Goal: Transaction & Acquisition: Obtain resource

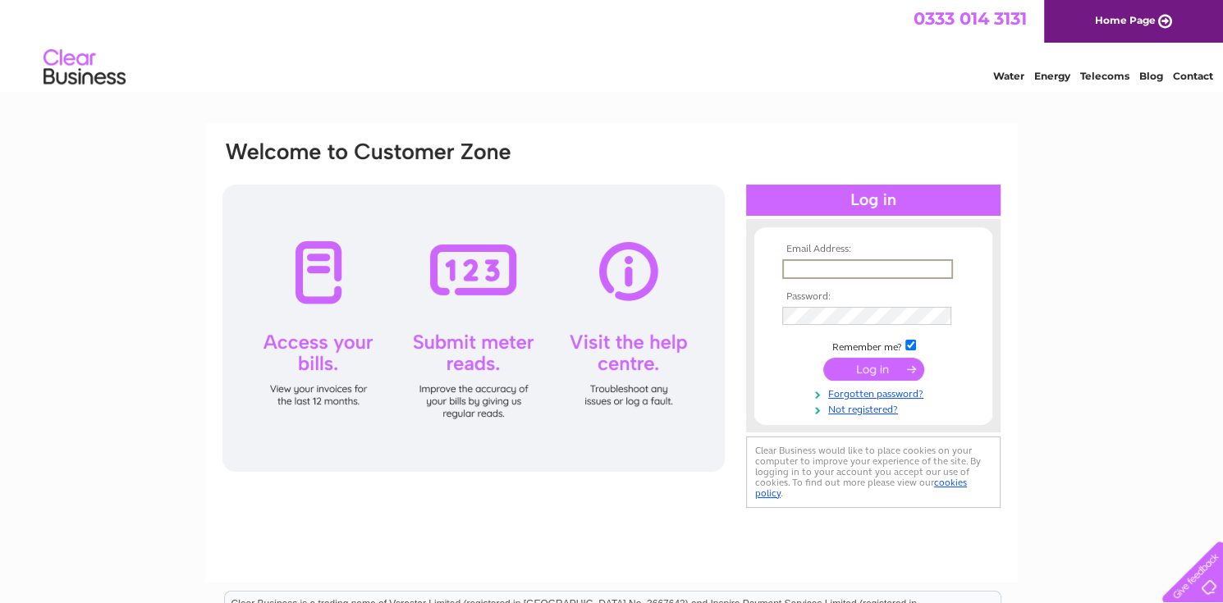
click at [841, 266] on input "text" at bounding box center [867, 269] width 171 height 20
type input "akbar57@hotmail.co.uk"
click at [823, 358] on input "submit" at bounding box center [873, 369] width 101 height 23
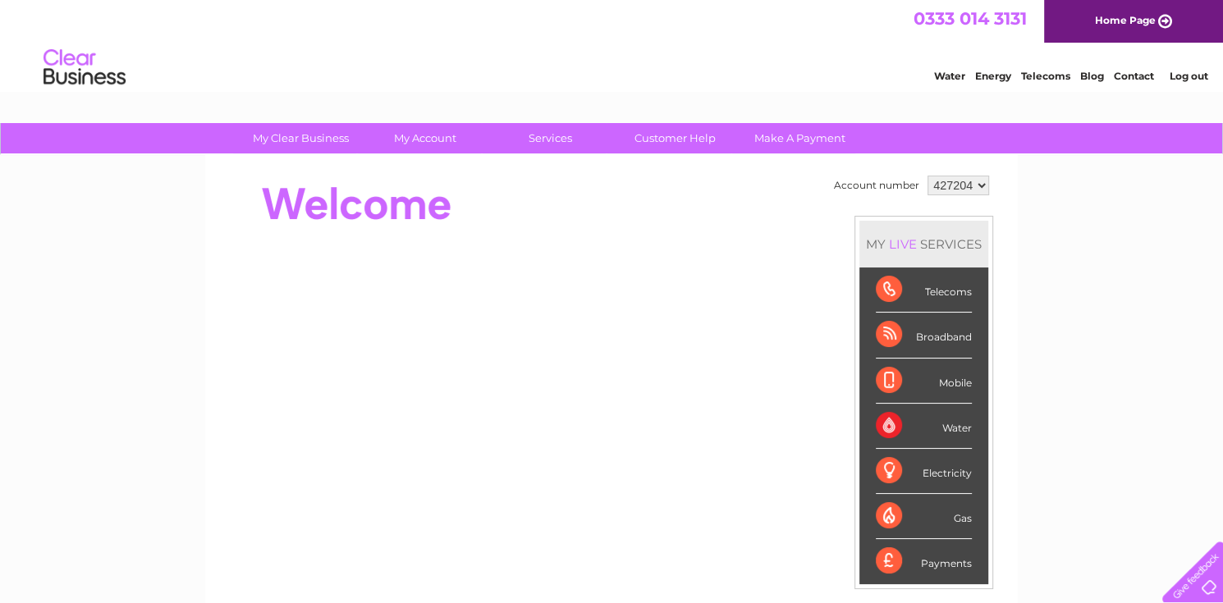
click at [964, 182] on select "427204 523630 912483" at bounding box center [959, 186] width 62 height 20
select select "912483"
click at [928, 176] on select "427204 523630 912483" at bounding box center [959, 186] width 62 height 20
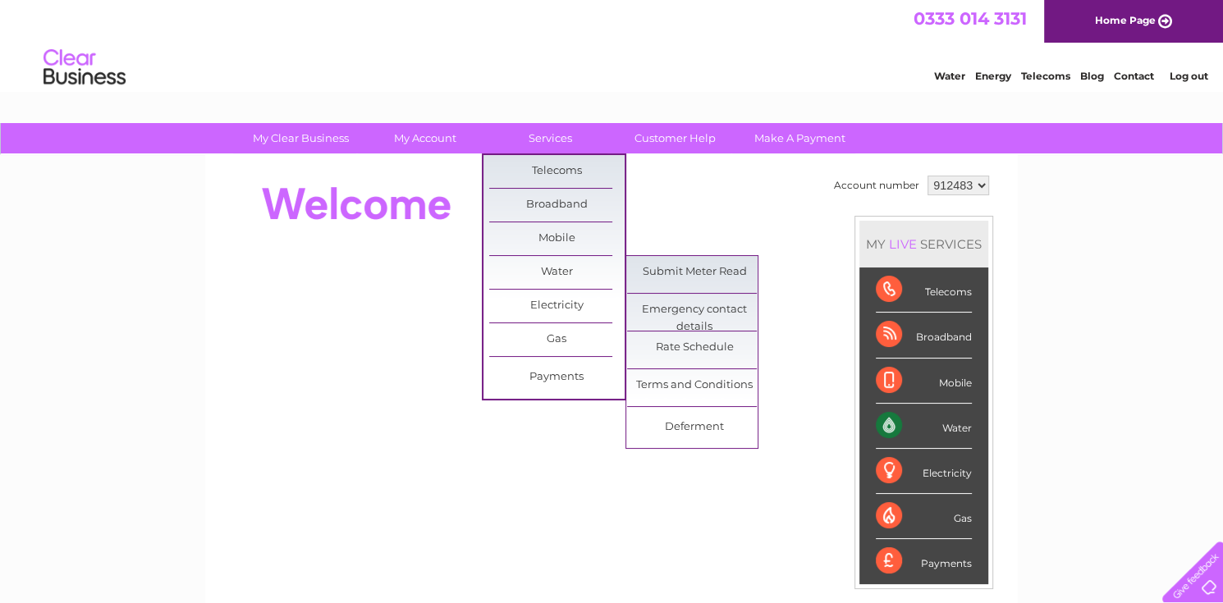
click at [702, 386] on link "Terms and Conditions" at bounding box center [694, 385] width 135 height 33
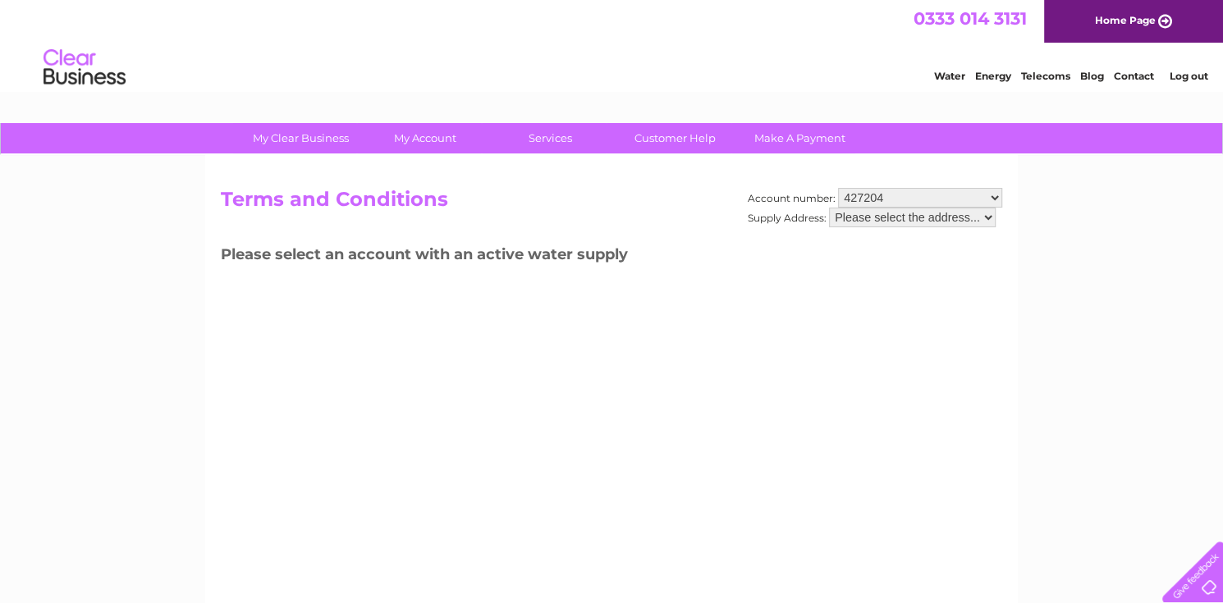
click at [942, 201] on select "427204 523630 912483" at bounding box center [920, 198] width 164 height 20
click at [838, 188] on select "427204 523630 912483" at bounding box center [920, 198] width 164 height 20
click at [903, 277] on div "Account number: 427204 523630 912483 Supply Address: Please select the address.…" at bounding box center [611, 385] width 813 height 460
click at [914, 213] on select "Please select the address..." at bounding box center [912, 218] width 167 height 20
click at [914, 221] on select "Please select the address..." at bounding box center [912, 218] width 167 height 20
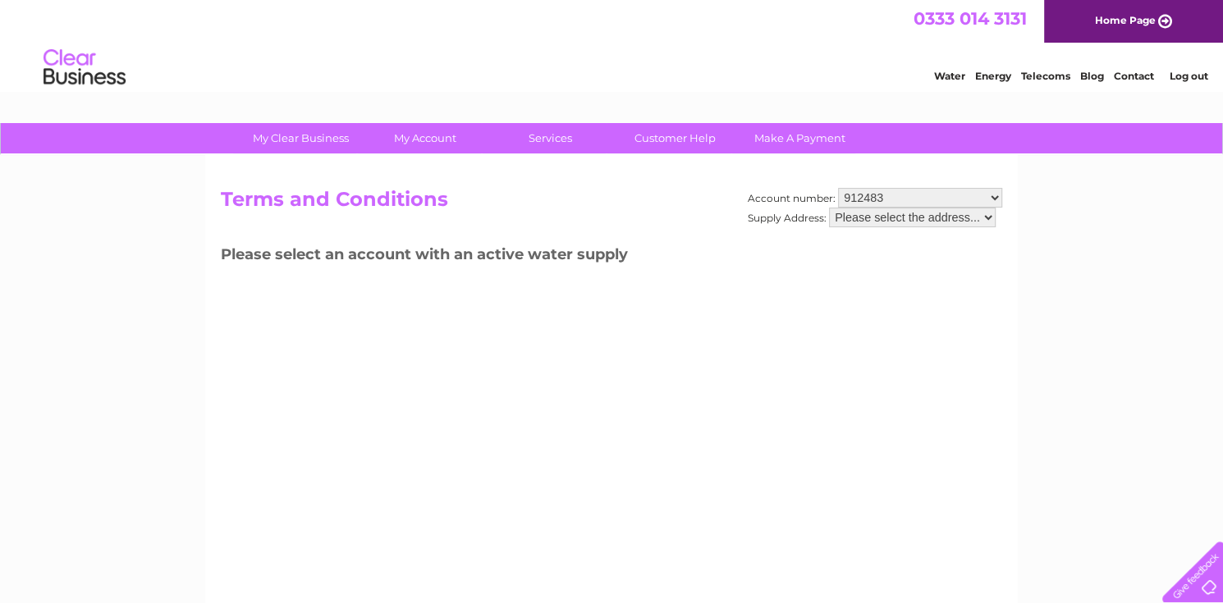
click at [908, 197] on select "427204 523630 912483" at bounding box center [920, 198] width 164 height 20
click at [838, 188] on select "427204 523630 912483" at bounding box center [920, 198] width 164 height 20
click at [891, 204] on select "427204 523630 912483" at bounding box center [920, 198] width 164 height 20
click at [838, 188] on select "427204 523630 912483" at bounding box center [920, 198] width 164 height 20
click at [892, 200] on select "427204 523630 912483" at bounding box center [920, 198] width 164 height 20
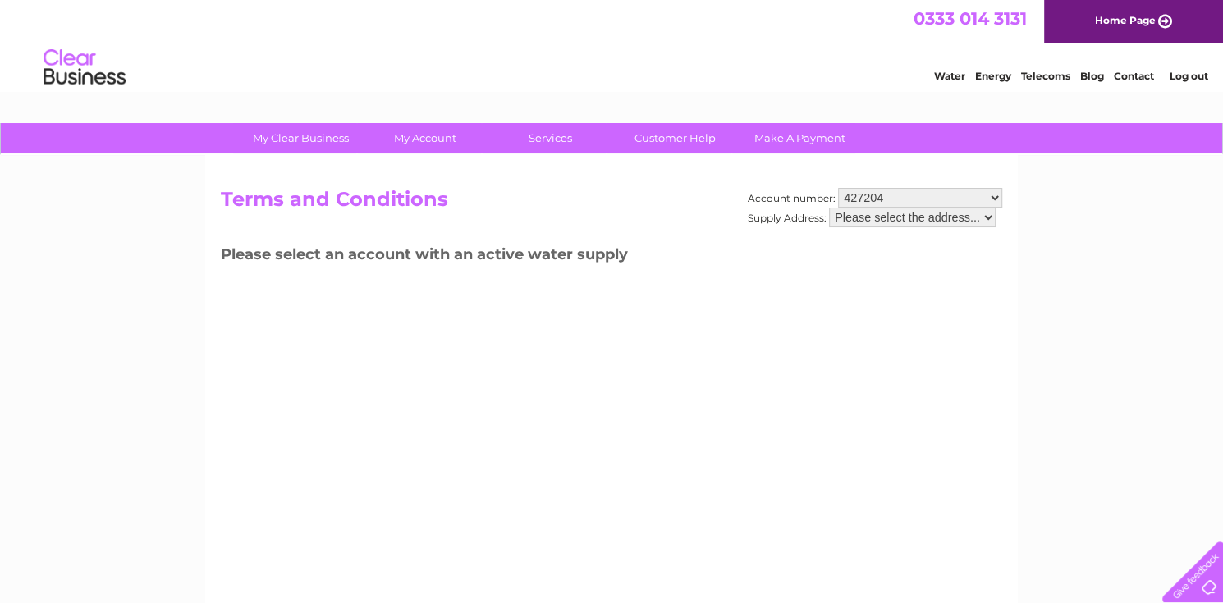
select select "912483"
click at [838, 188] on select "427204 523630 912483" at bounding box center [920, 198] width 164 height 20
click at [872, 227] on div "Account number: 427204 523630 912483 Supply Address: Please select the address.…" at bounding box center [875, 216] width 255 height 56
click at [891, 262] on h3 "Please select an account with an active water supply" at bounding box center [612, 257] width 782 height 29
click at [677, 140] on link "Customer Help" at bounding box center [675, 138] width 135 height 30
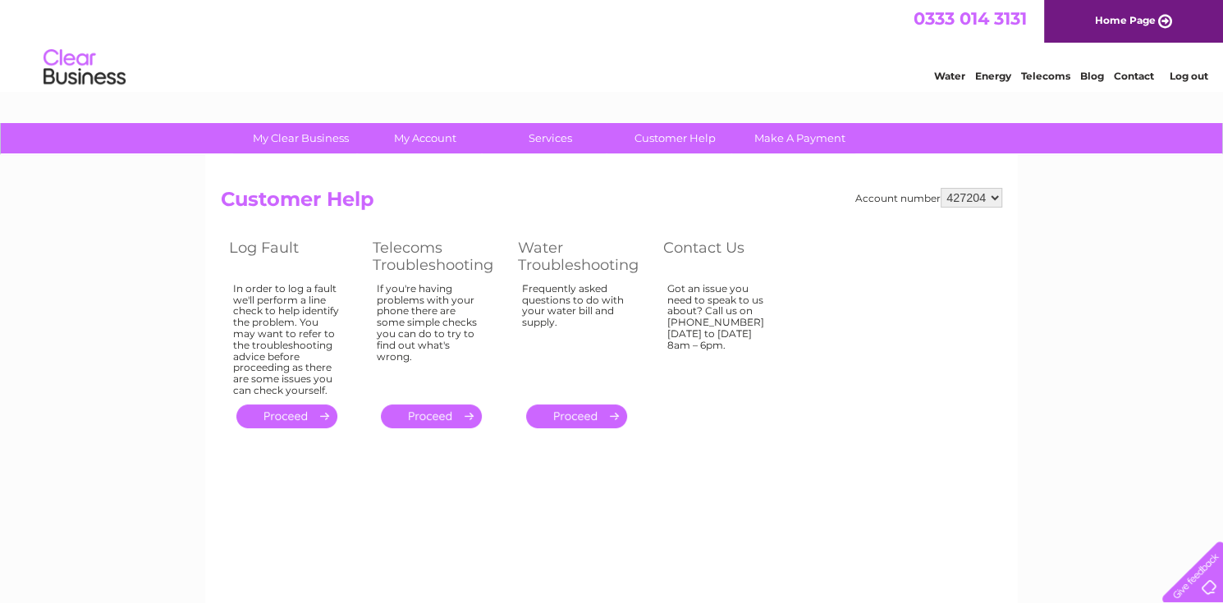
click at [966, 200] on select "427204 523630 912483" at bounding box center [972, 198] width 62 height 20
select select "912483"
click at [942, 188] on select "427204 523630 912483" at bounding box center [972, 198] width 62 height 20
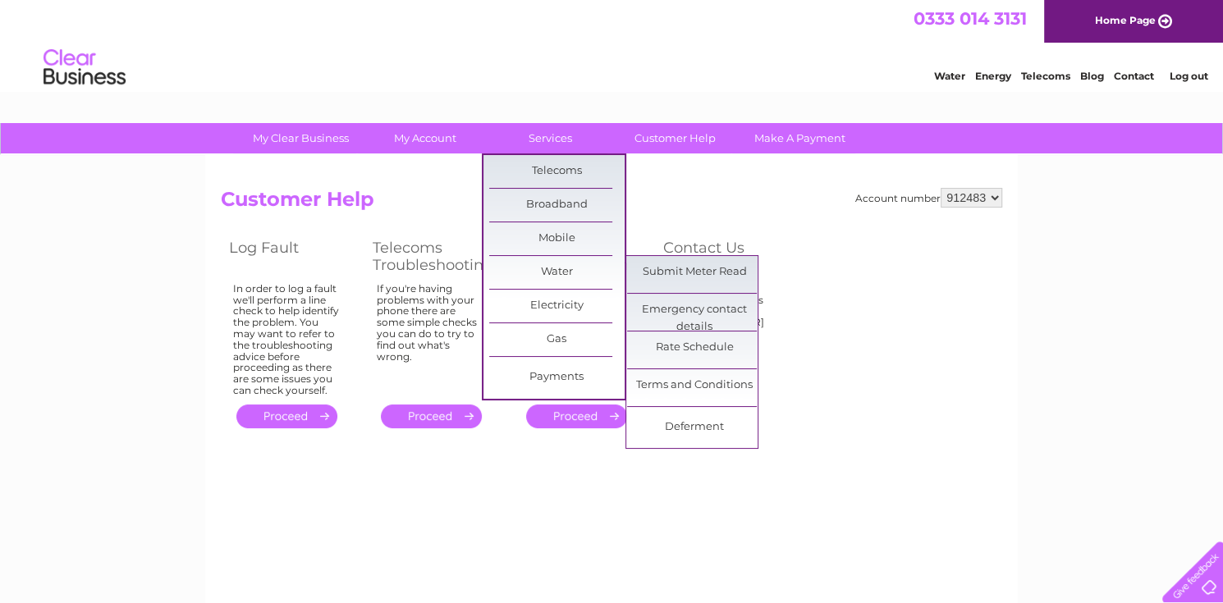
click at [558, 264] on link "Water" at bounding box center [556, 272] width 135 height 33
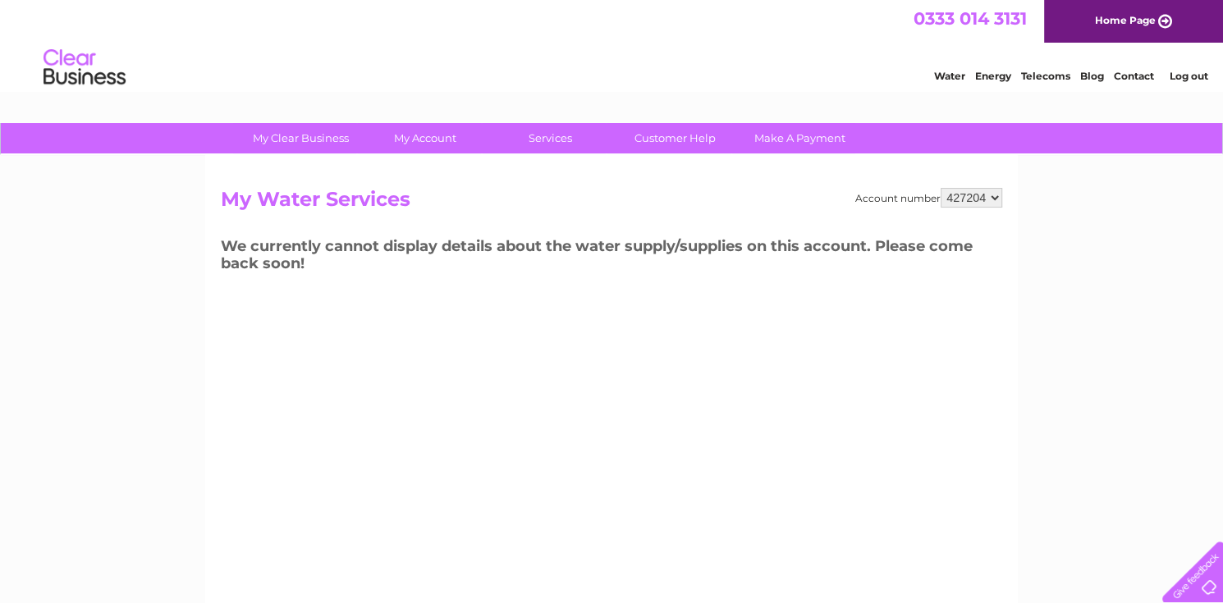
click at [979, 200] on select "427204 523630 912483" at bounding box center [972, 198] width 62 height 20
select select "912483"
click at [942, 188] on select "427204 523630 912483" at bounding box center [972, 198] width 62 height 20
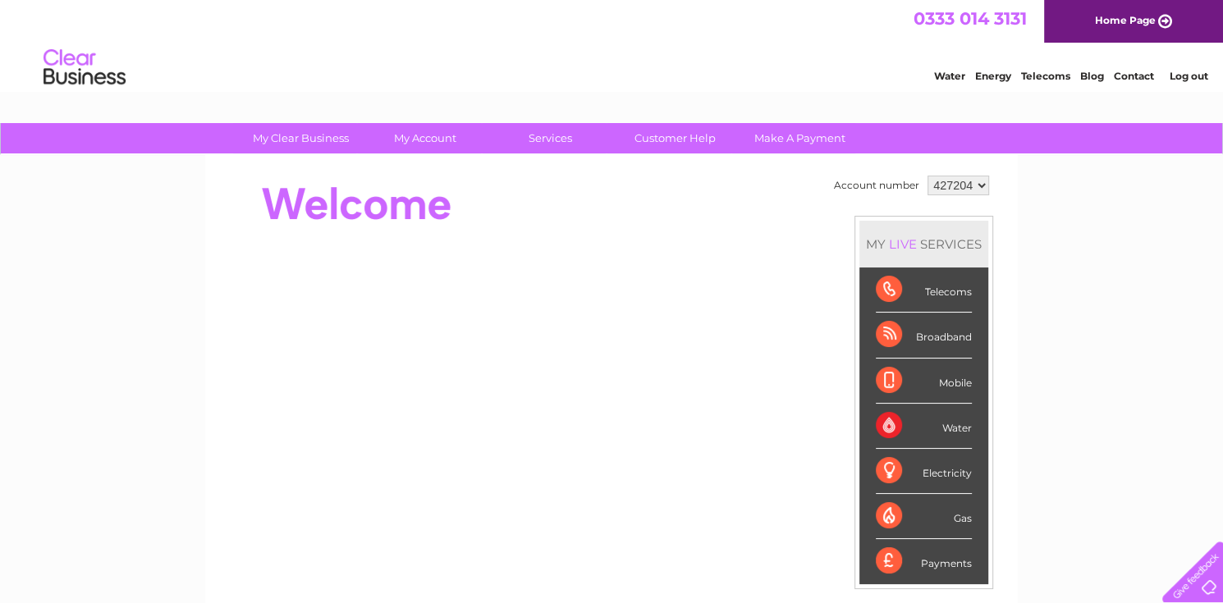
click at [957, 179] on select "427204 523630 912483" at bounding box center [959, 186] width 62 height 20
select select "912483"
click at [928, 176] on select "427204 523630 912483" at bounding box center [959, 186] width 62 height 20
click at [1063, 213] on div "My Clear Business Login Details My Details My Preferences Link Account My Accou…" at bounding box center [611, 584] width 1223 height 923
drag, startPoint x: 931, startPoint y: 432, endPoint x: 924, endPoint y: 425, distance: 9.9
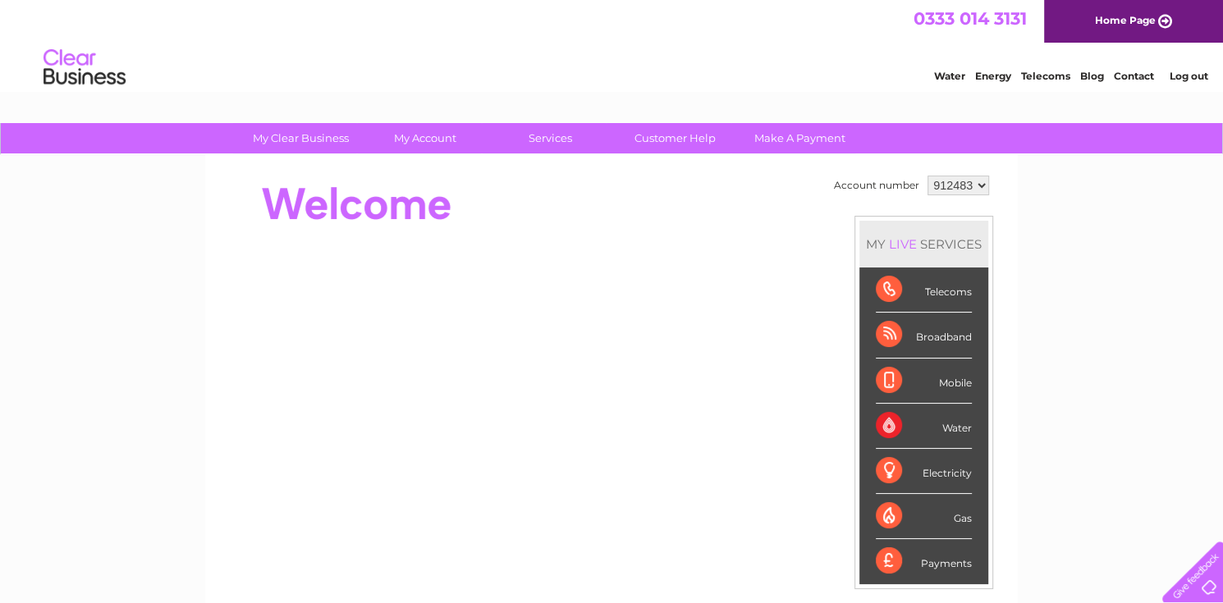
click at [930, 431] on div "Water" at bounding box center [924, 426] width 96 height 45
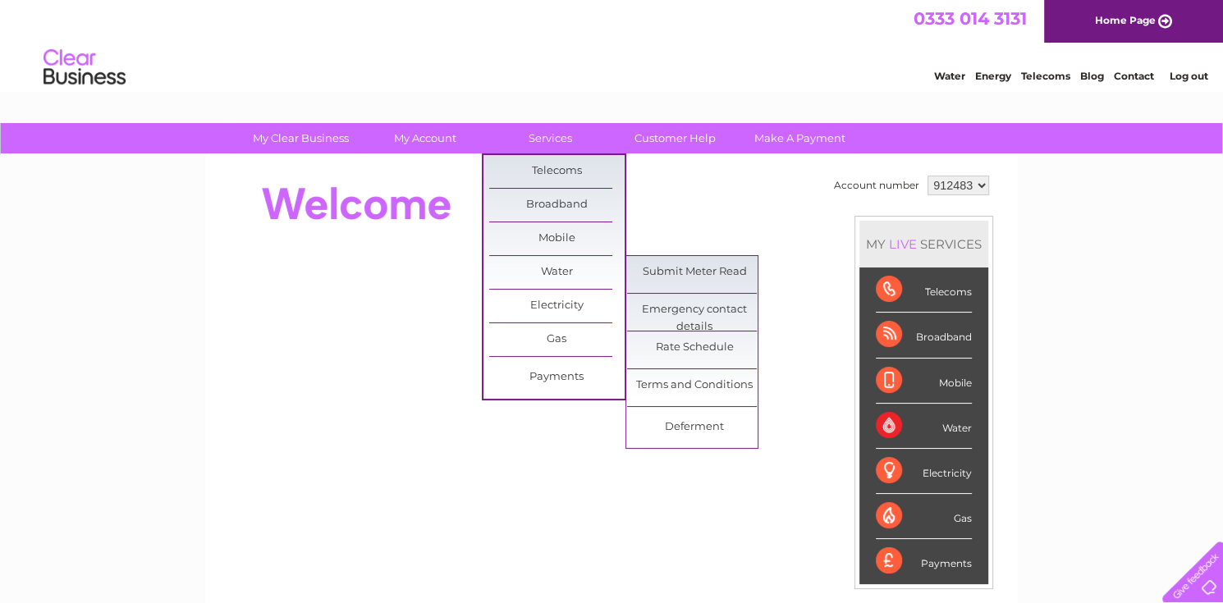
click at [571, 270] on link "Water" at bounding box center [556, 272] width 135 height 33
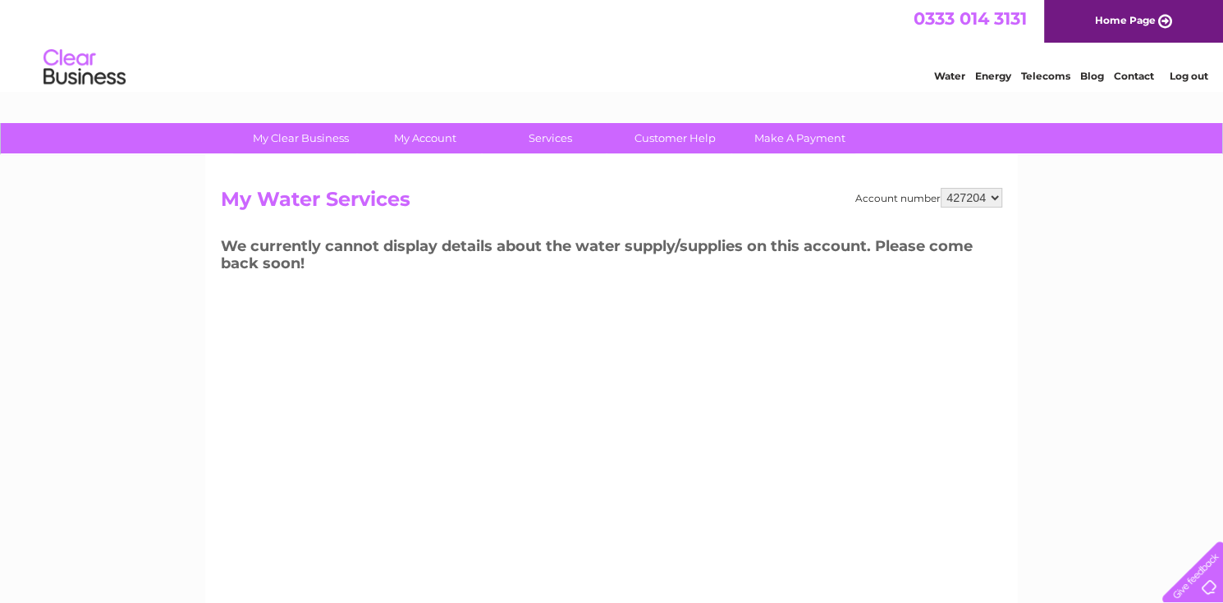
drag, startPoint x: 973, startPoint y: 197, endPoint x: 974, endPoint y: 206, distance: 9.1
click at [973, 197] on select "427204 523630 912483" at bounding box center [972, 198] width 62 height 20
select select "912483"
click at [942, 188] on select "427204 523630 912483" at bounding box center [972, 198] width 62 height 20
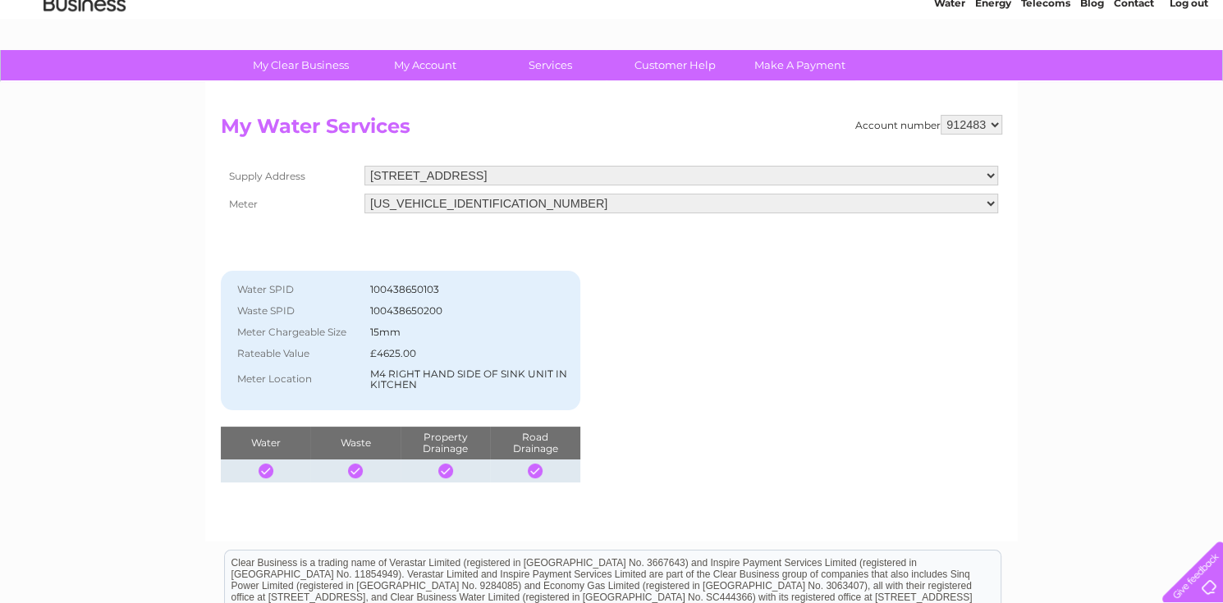
scroll to position [57, 0]
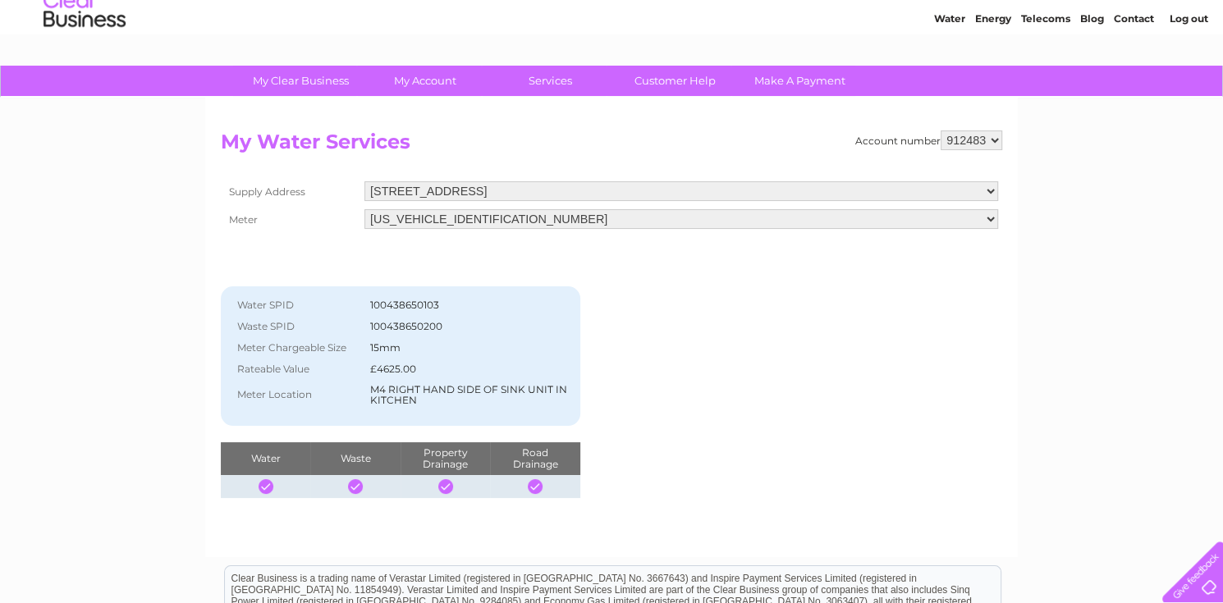
click at [489, 213] on select "06ELSTER16T042305" at bounding box center [682, 219] width 634 height 20
click at [489, 213] on select "06ELSTER16T042305" at bounding box center [682, 219] width 634 height 21
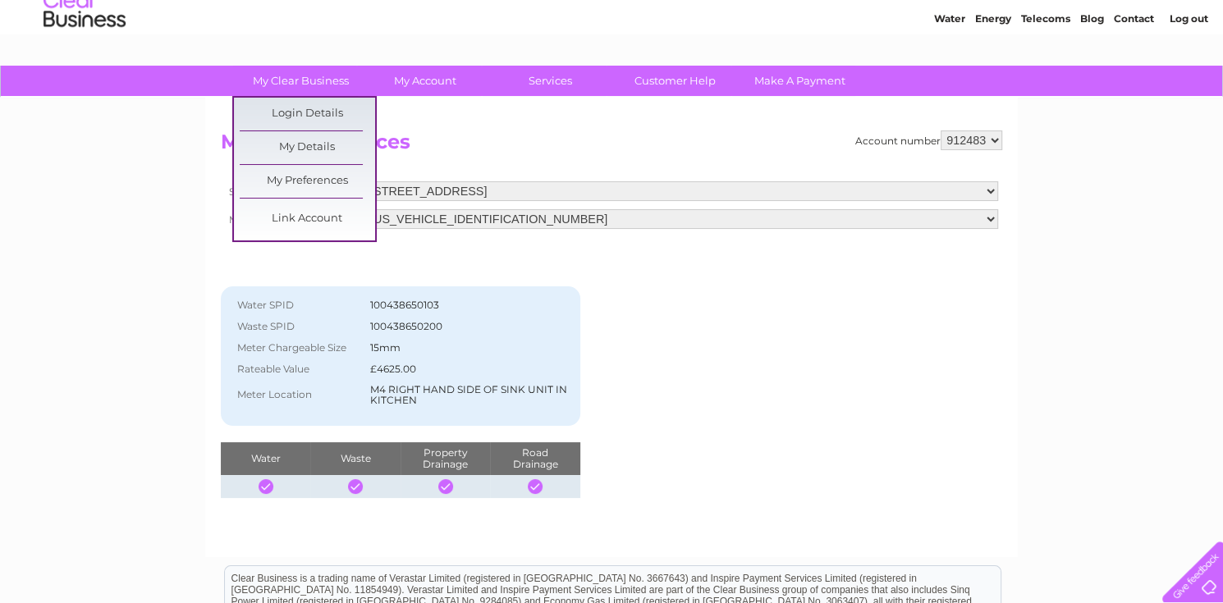
click at [325, 149] on link "My Details" at bounding box center [307, 147] width 135 height 33
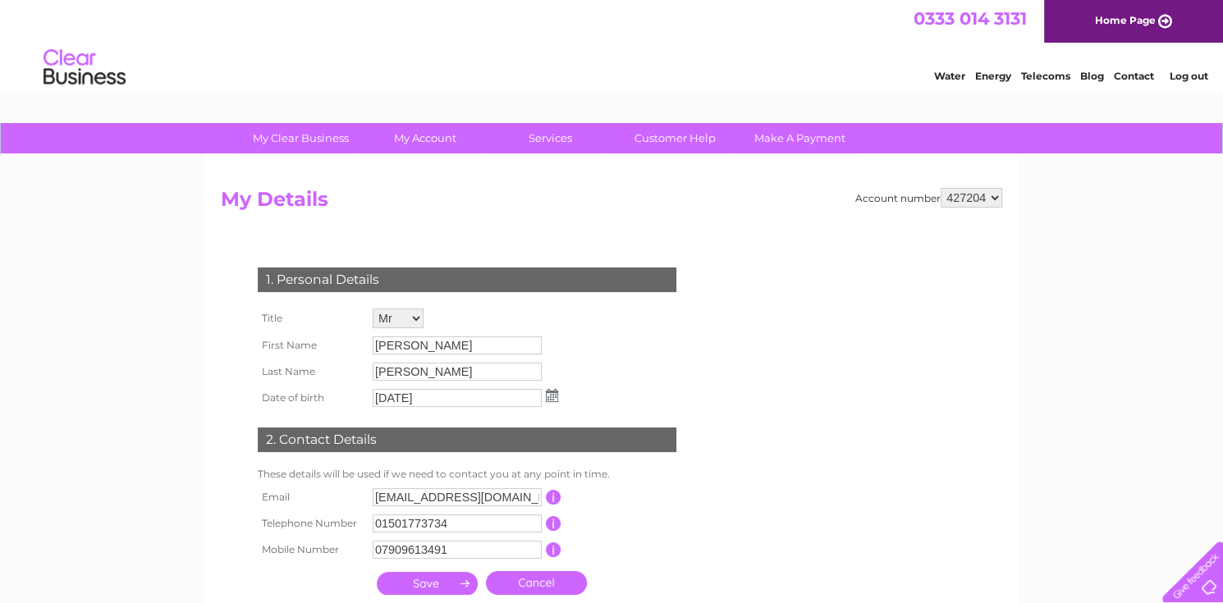
click at [956, 193] on select "427204 523630 912483" at bounding box center [972, 198] width 62 height 20
select select "912483"
click at [942, 188] on select "427204 523630 912483" at bounding box center [972, 198] width 62 height 20
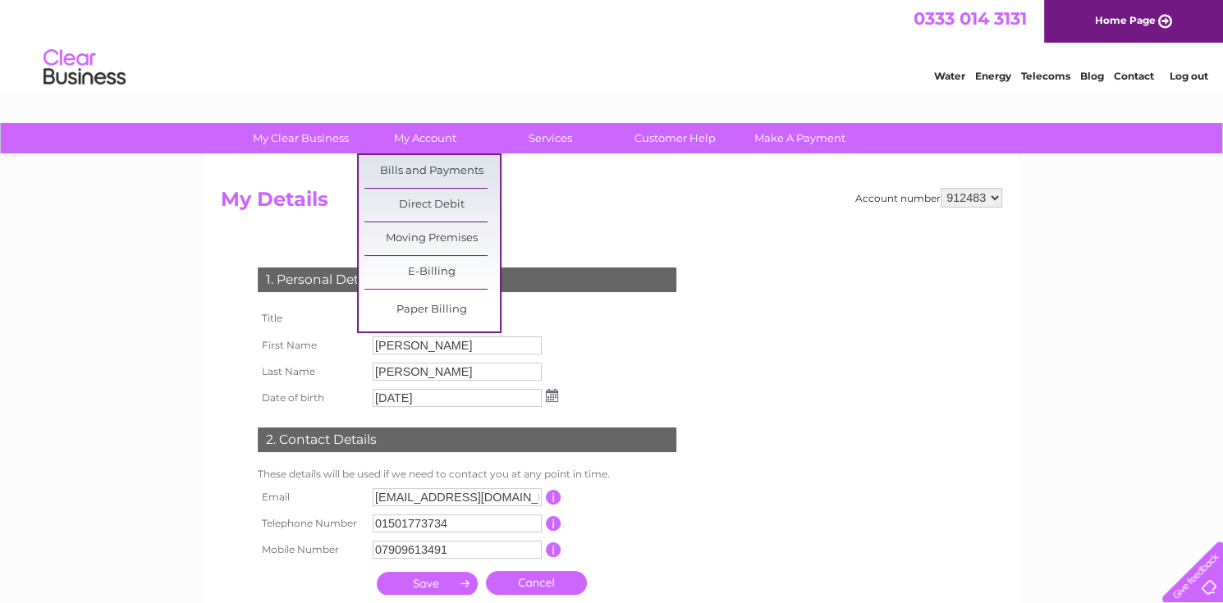
click at [446, 177] on link "Bills and Payments" at bounding box center [432, 171] width 135 height 33
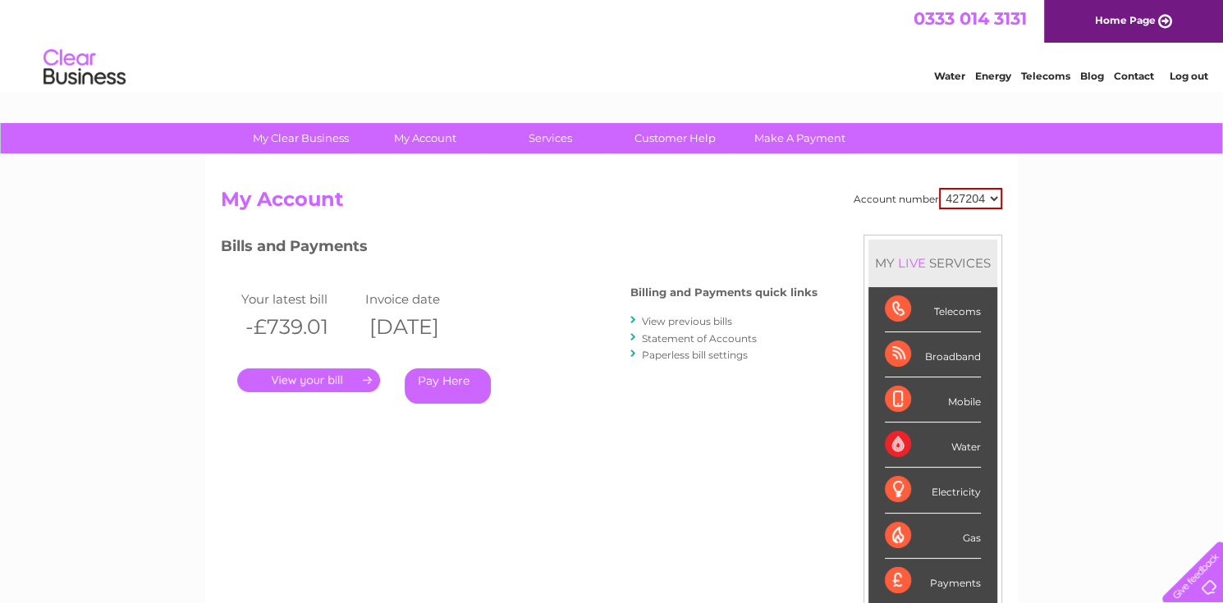
click at [961, 204] on select "427204 523630 912483" at bounding box center [970, 198] width 63 height 21
select select "912483"
click at [941, 188] on select "427204 523630 912483" at bounding box center [970, 198] width 63 height 21
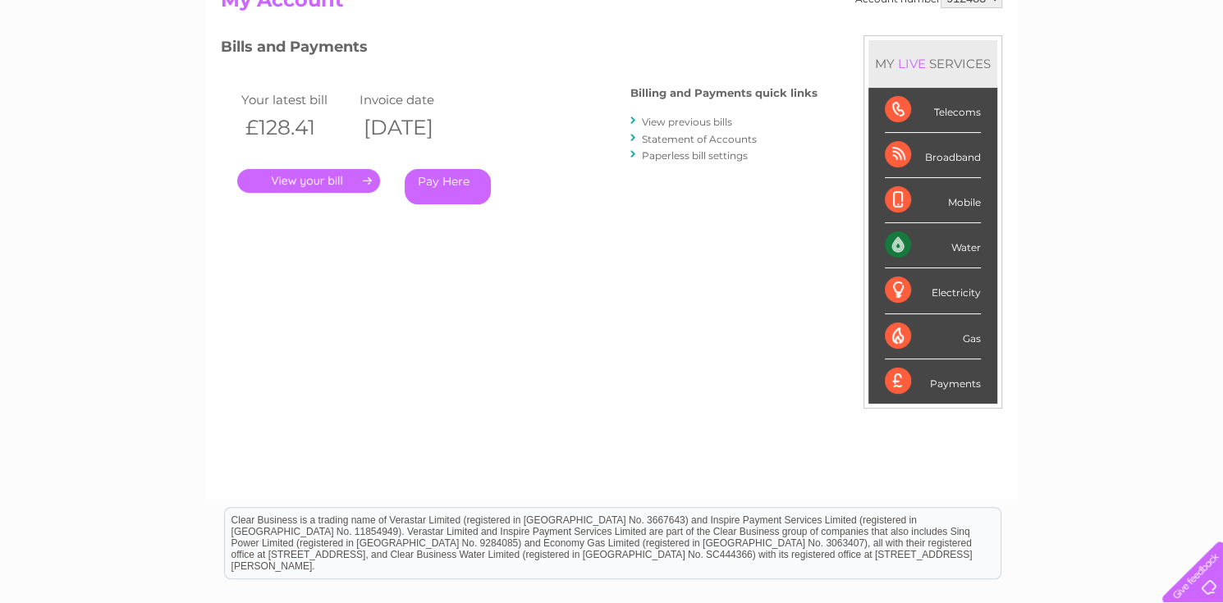
scroll to position [140, 0]
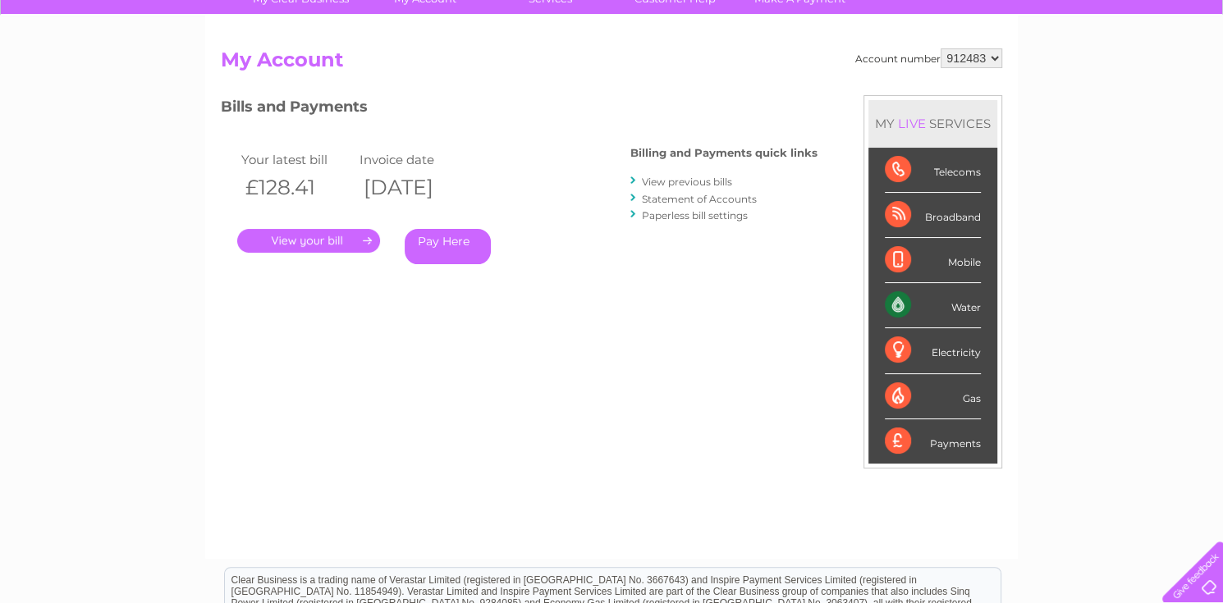
click at [315, 250] on link "." at bounding box center [308, 241] width 143 height 24
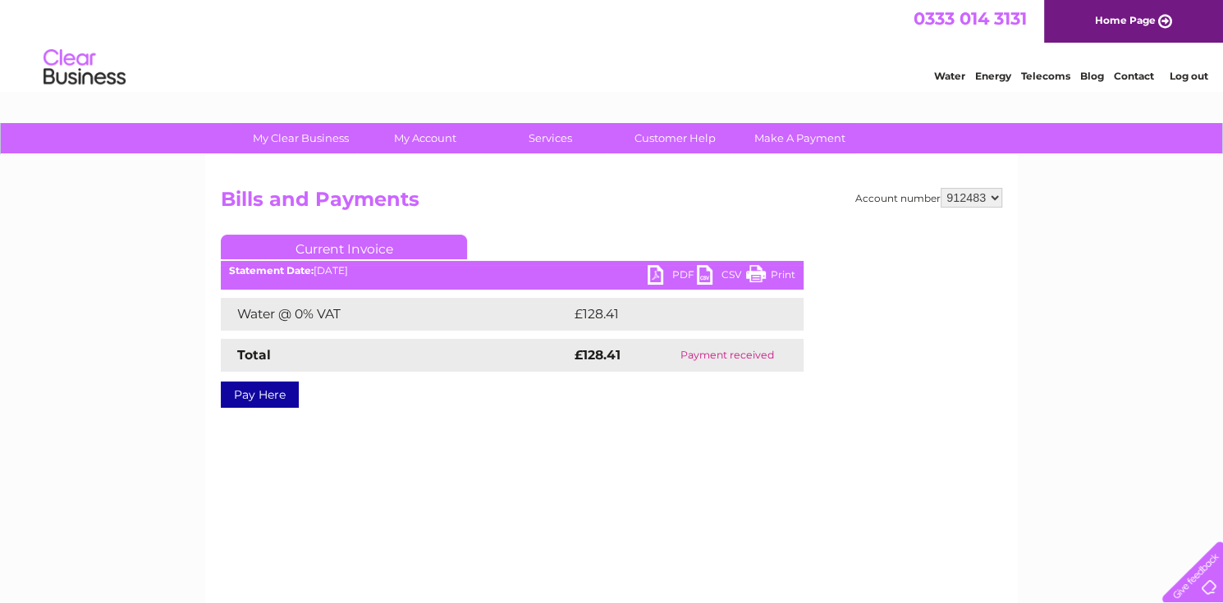
click at [667, 270] on link "PDF" at bounding box center [672, 277] width 49 height 24
